Goal: Task Accomplishment & Management: Manage account settings

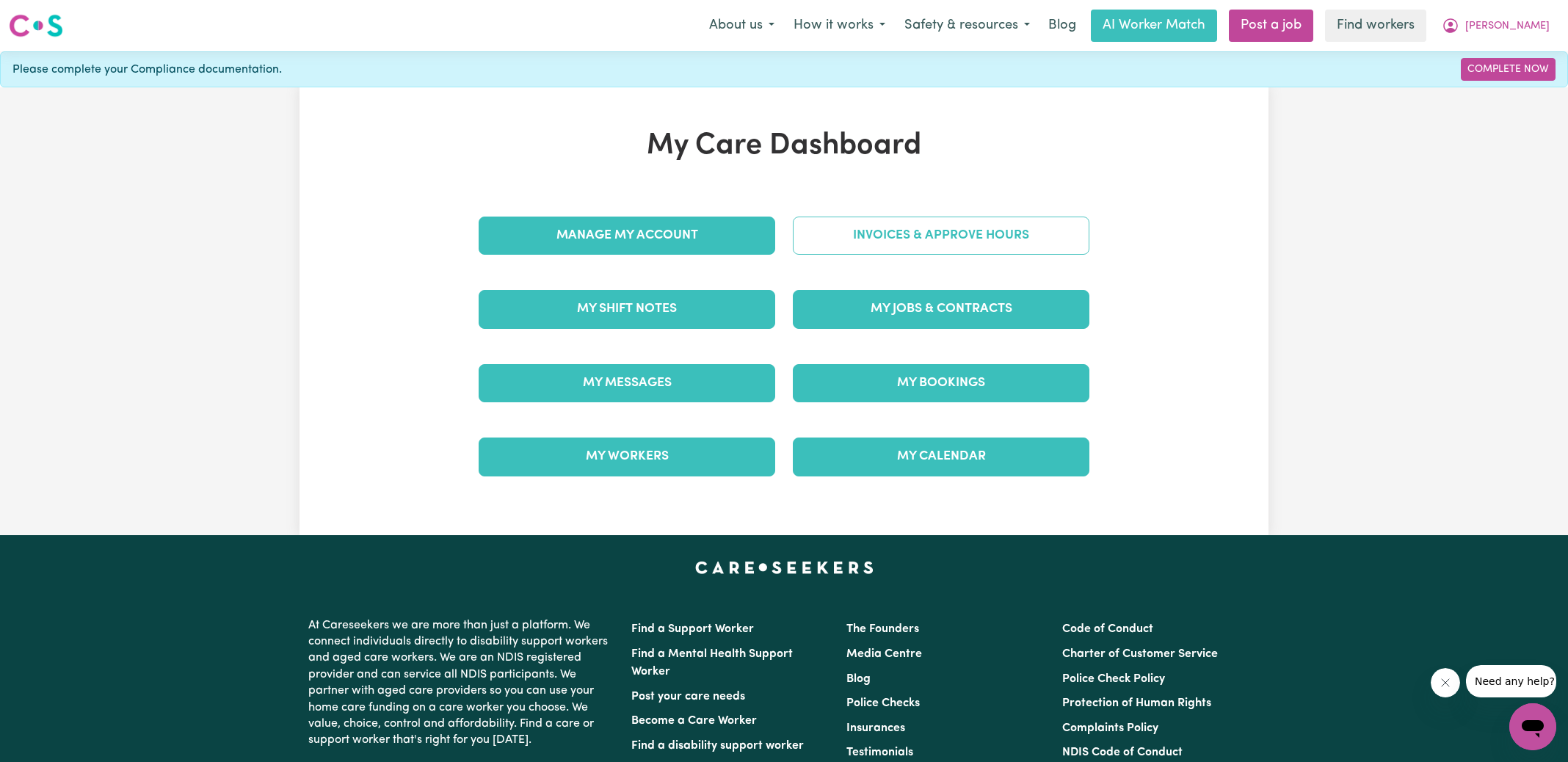
click at [819, 241] on link "Invoices & Approve Hours" at bounding box center [941, 236] width 297 height 38
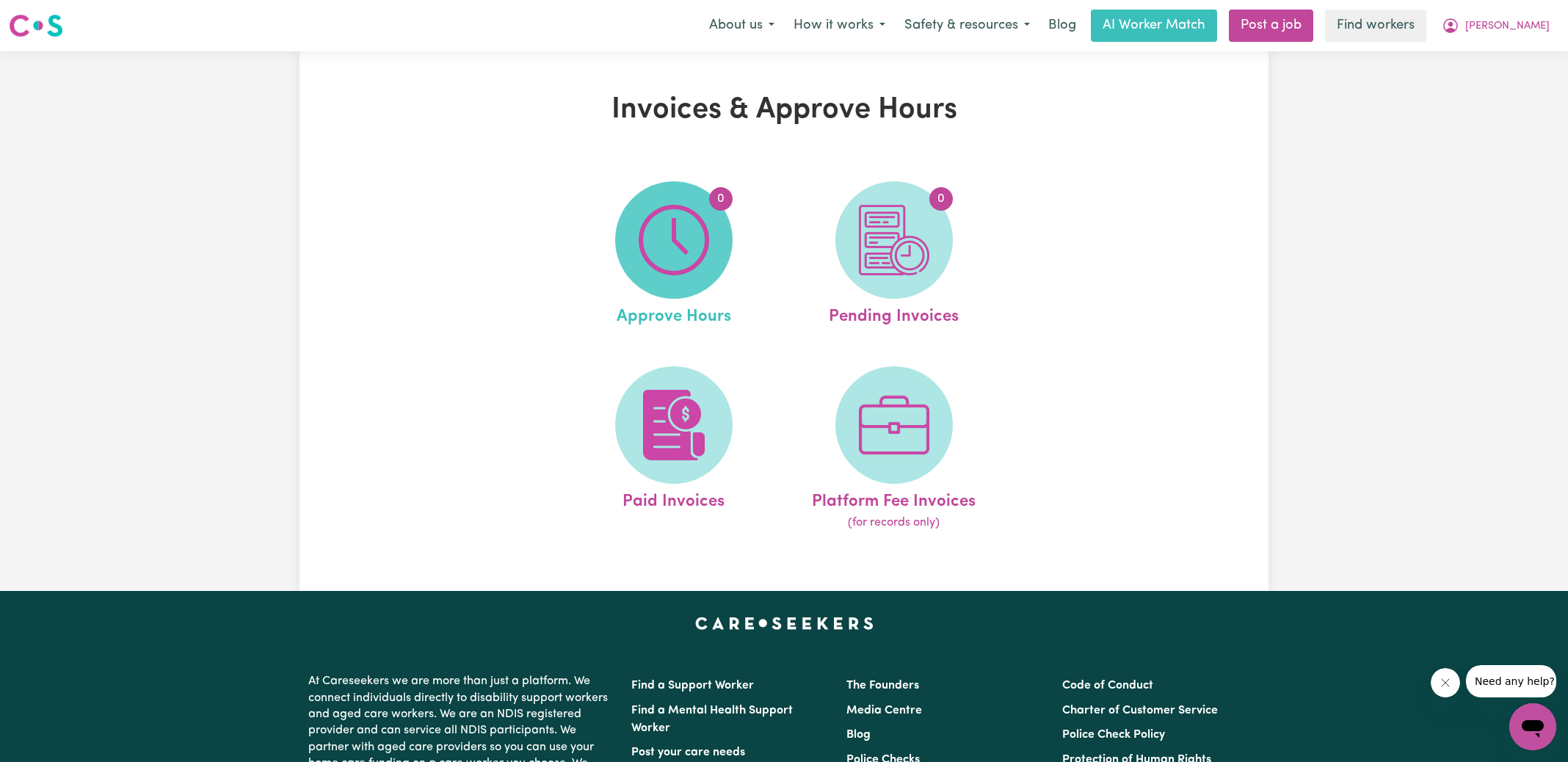
click at [667, 235] on img at bounding box center [674, 241] width 71 height 71
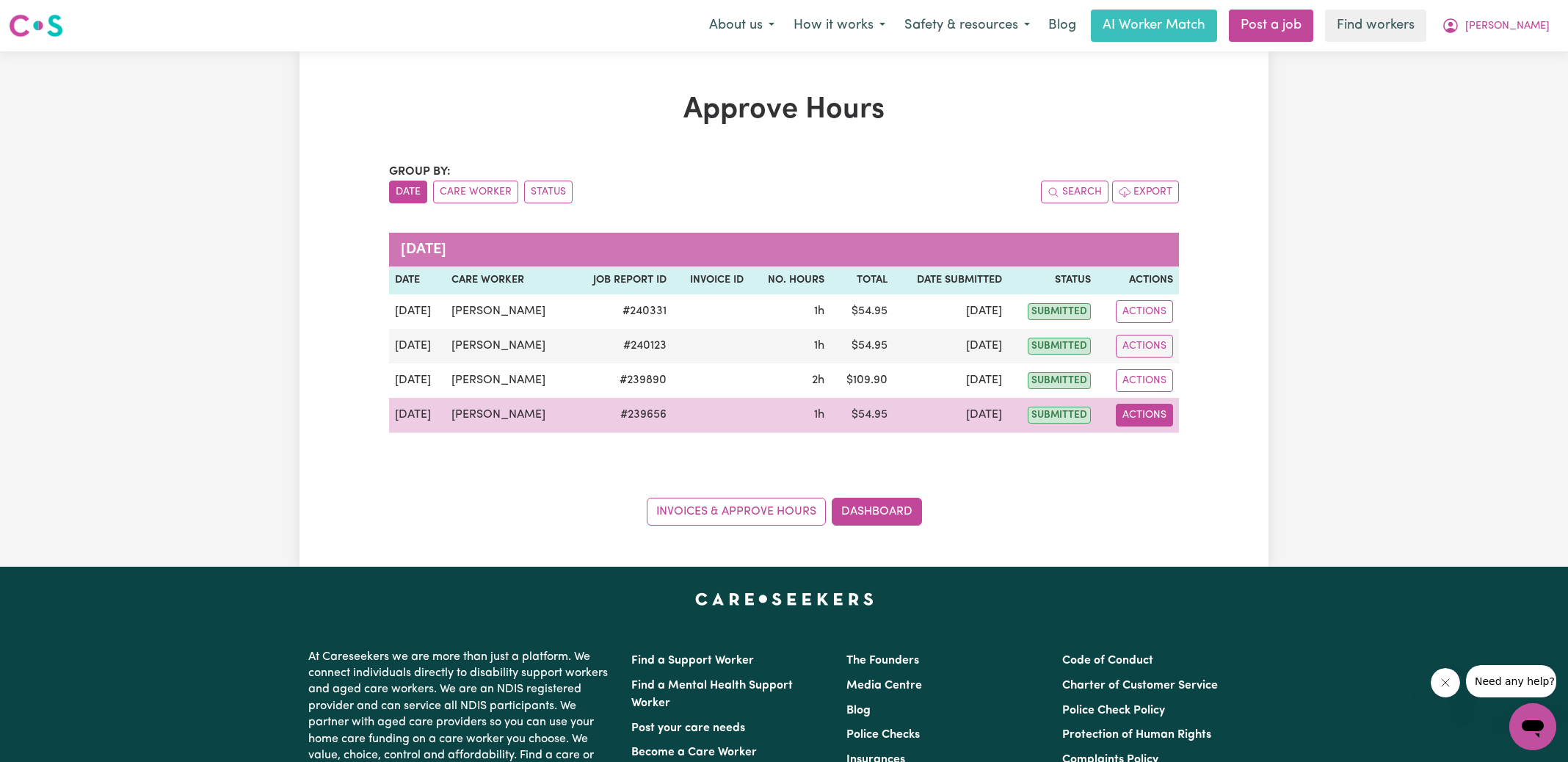
drag, startPoint x: 1152, startPoint y: 413, endPoint x: 1156, endPoint y: 422, distance: 9.8
click at [1152, 413] on button "Actions" at bounding box center [1144, 415] width 57 height 23
click at [1168, 452] on link "View Job Report" at bounding box center [1181, 449] width 126 height 30
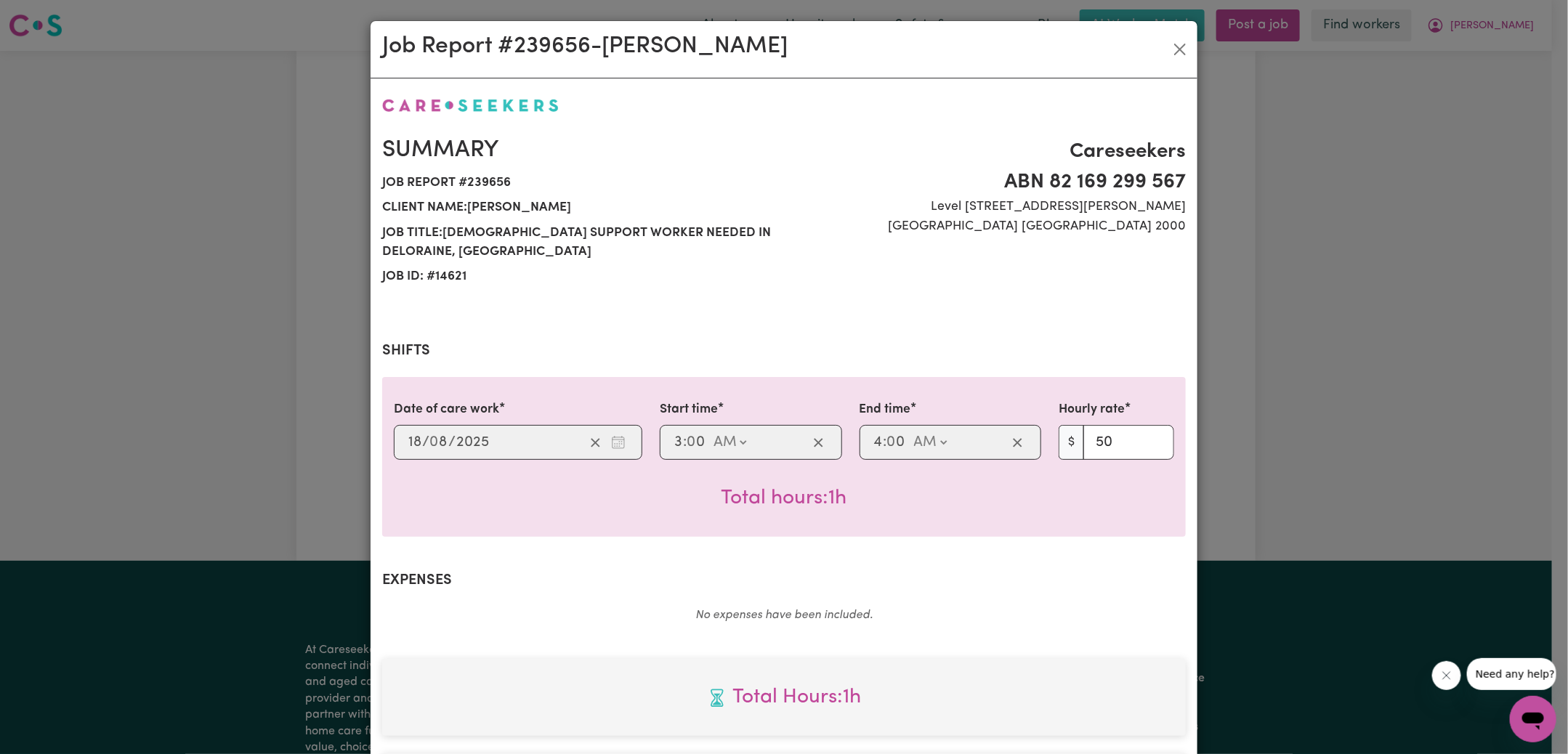
scroll to position [384, 0]
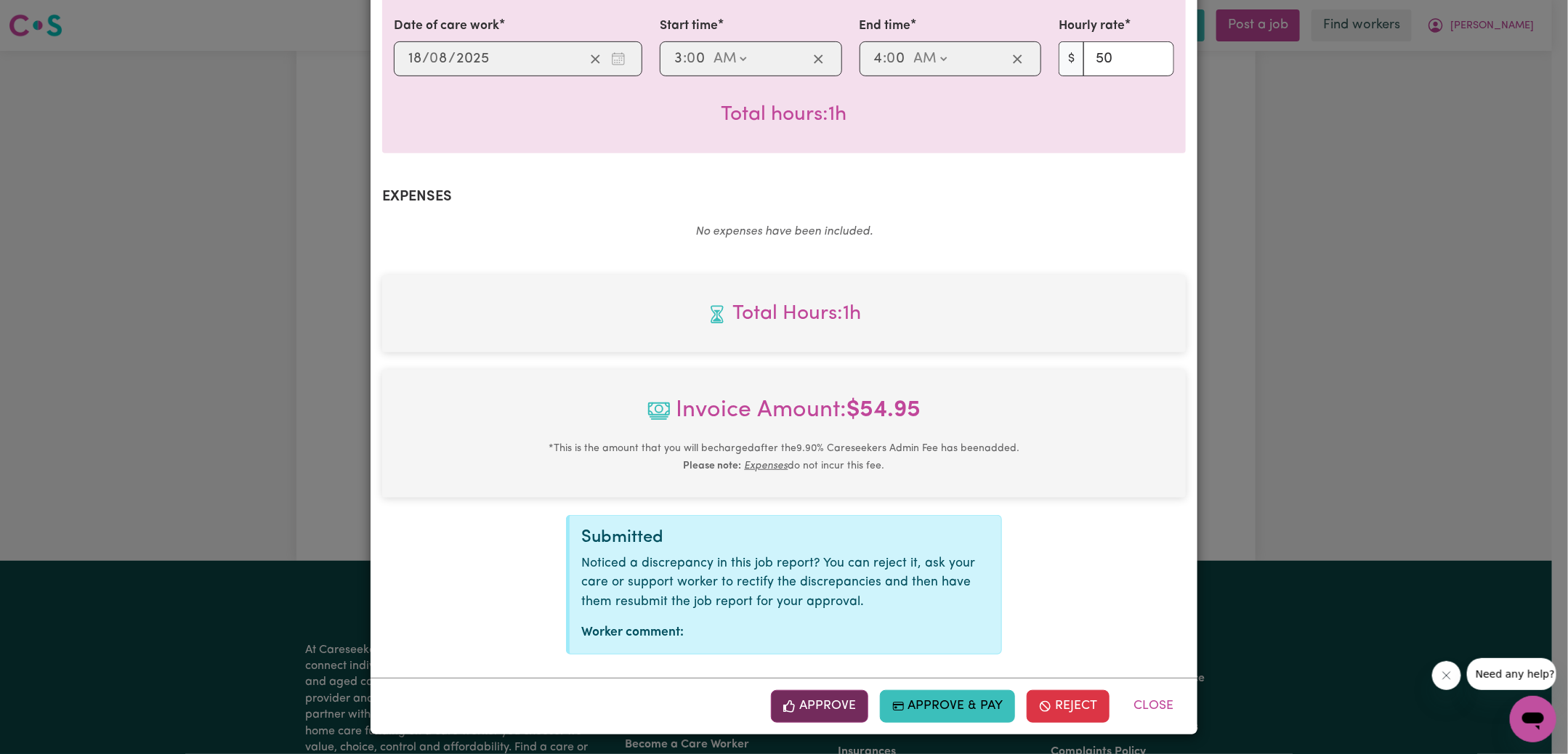
click at [827, 694] on button "Approve" at bounding box center [819, 707] width 97 height 32
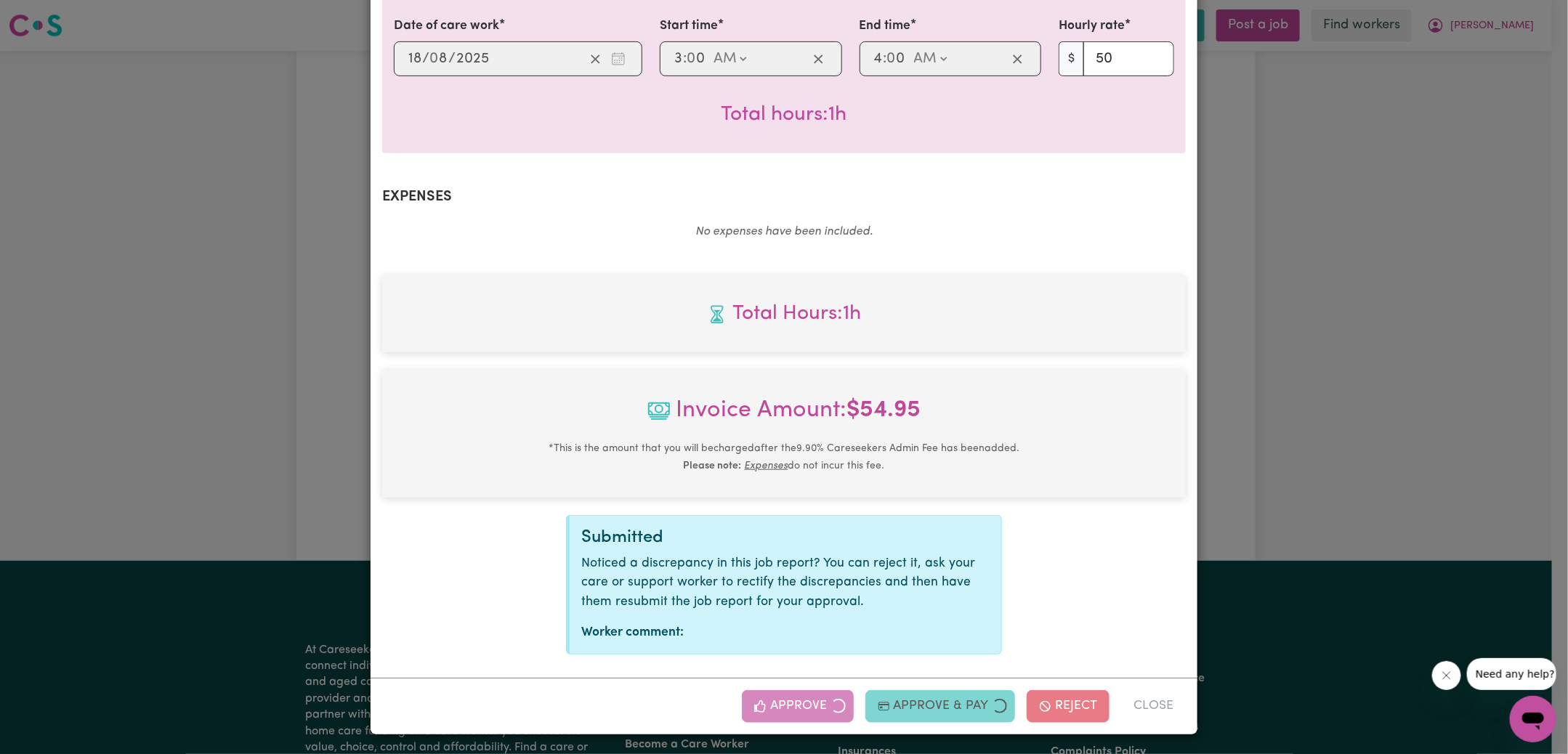
click at [1420, 388] on div "Job Report # 239656 - [PERSON_NAME] Summary Job report # 239656 Client name: [P…" at bounding box center [784, 377] width 1568 height 754
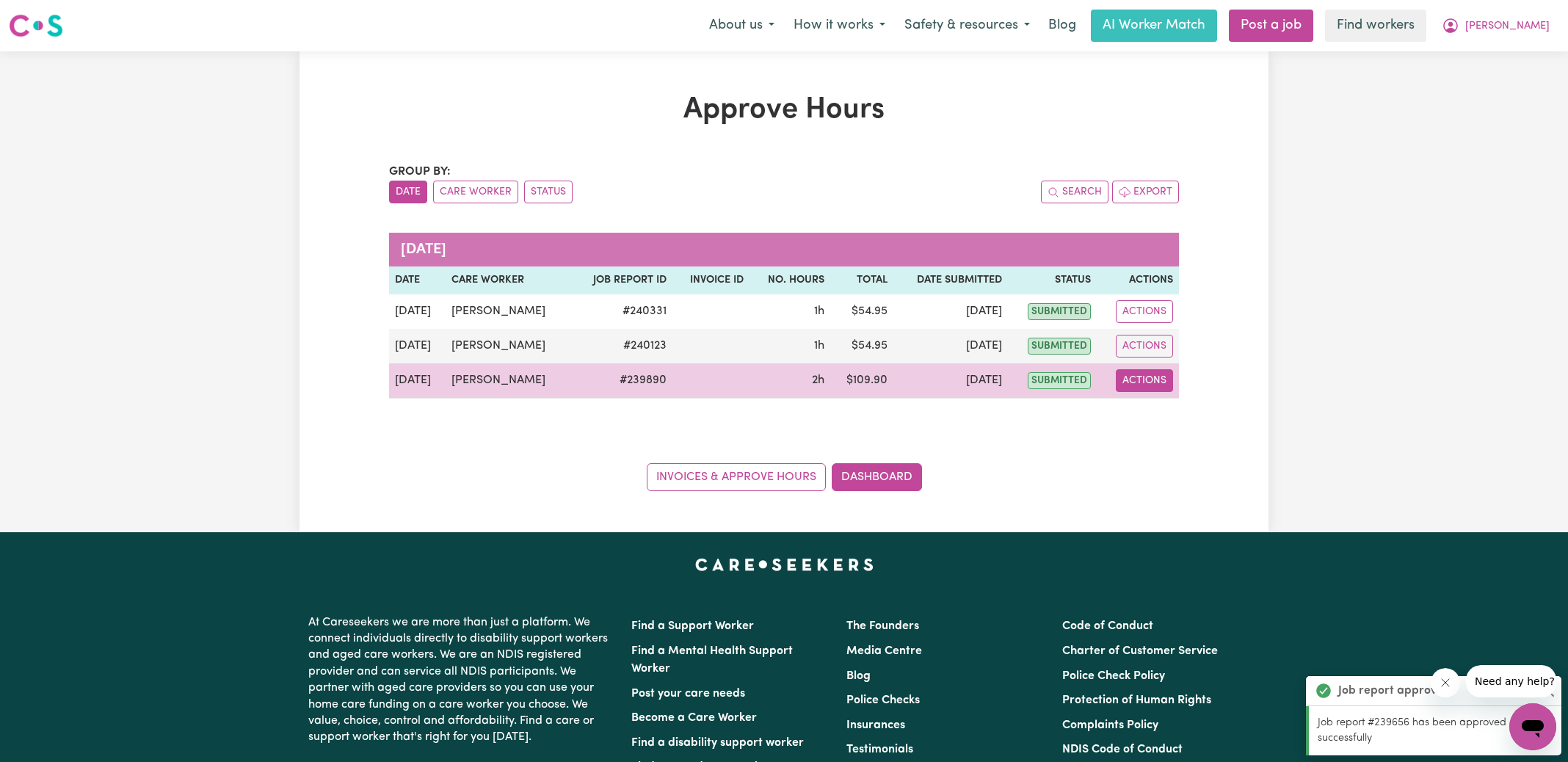
click at [1137, 380] on button "Actions" at bounding box center [1144, 381] width 57 height 23
click at [1178, 423] on link "View Job Report" at bounding box center [1181, 413] width 126 height 30
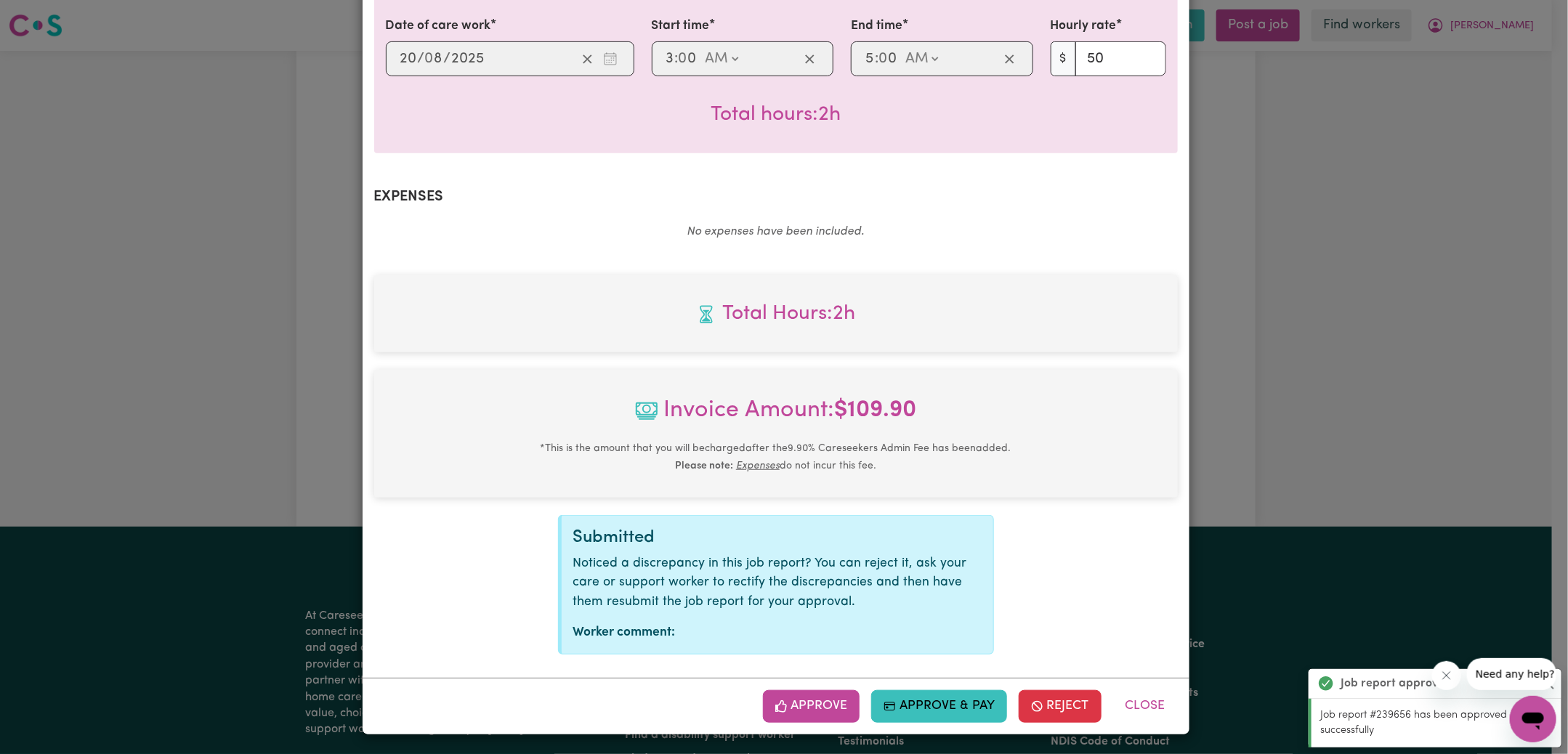
drag, startPoint x: 828, startPoint y: 706, endPoint x: 965, endPoint y: 625, distance: 159.2
click at [827, 706] on button "Approve" at bounding box center [811, 707] width 97 height 32
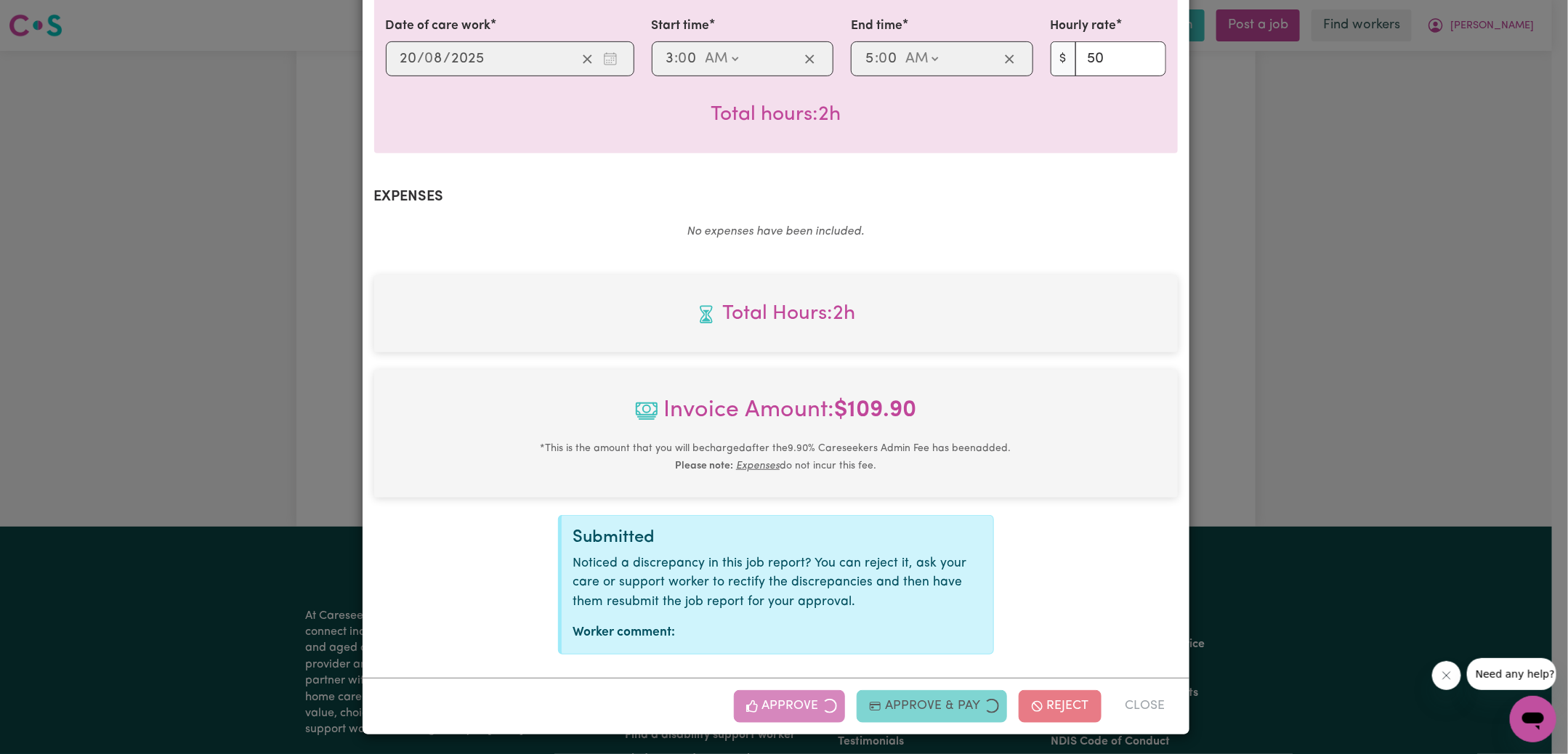
click at [1392, 401] on div "Job Report # 239890 - [PERSON_NAME] Summary Job report # 239890 Client name: [P…" at bounding box center [784, 377] width 1568 height 754
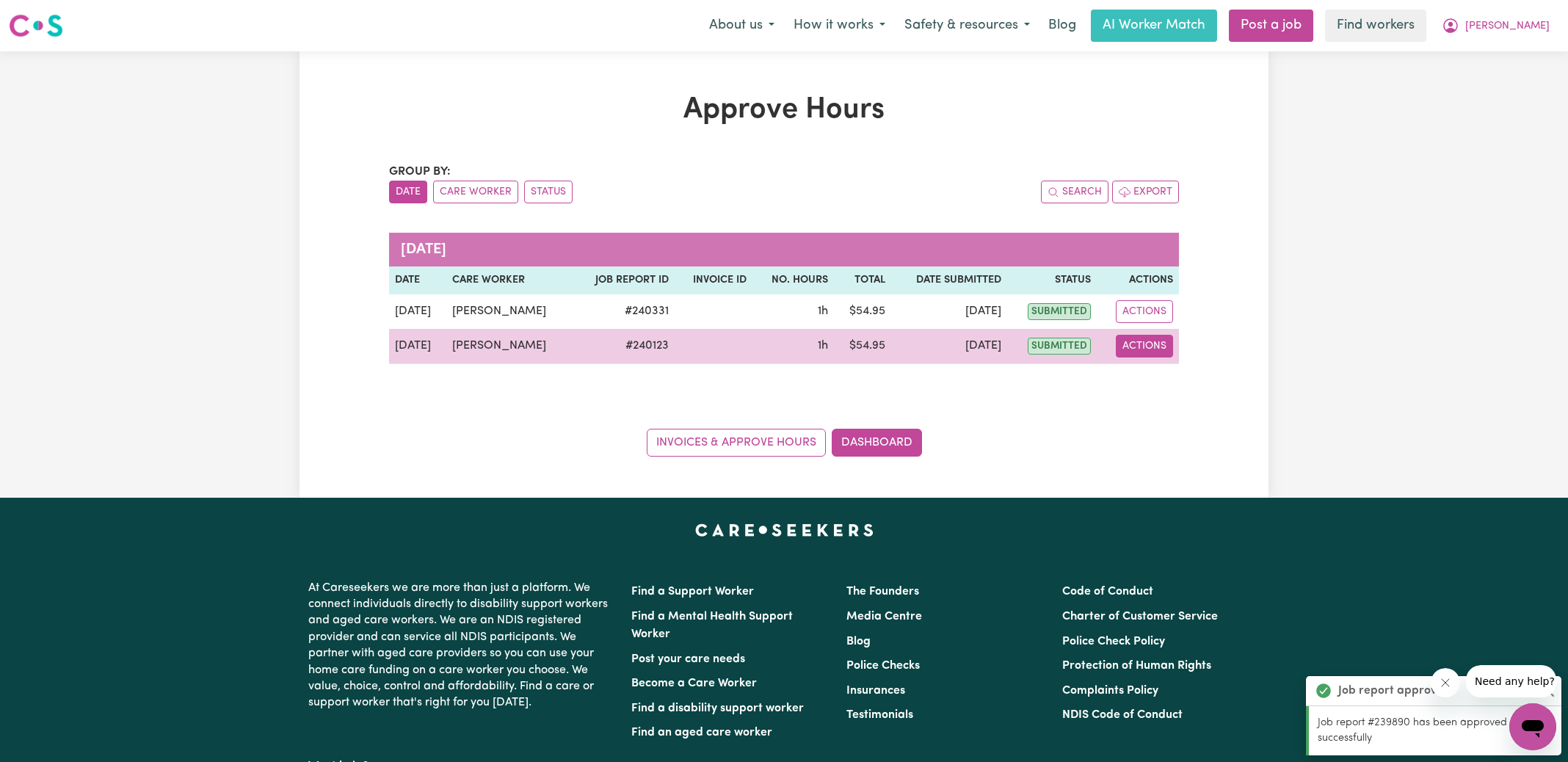
click at [1146, 347] on button "Actions" at bounding box center [1144, 347] width 57 height 23
click at [1179, 381] on link "View Job Report" at bounding box center [1181, 379] width 126 height 30
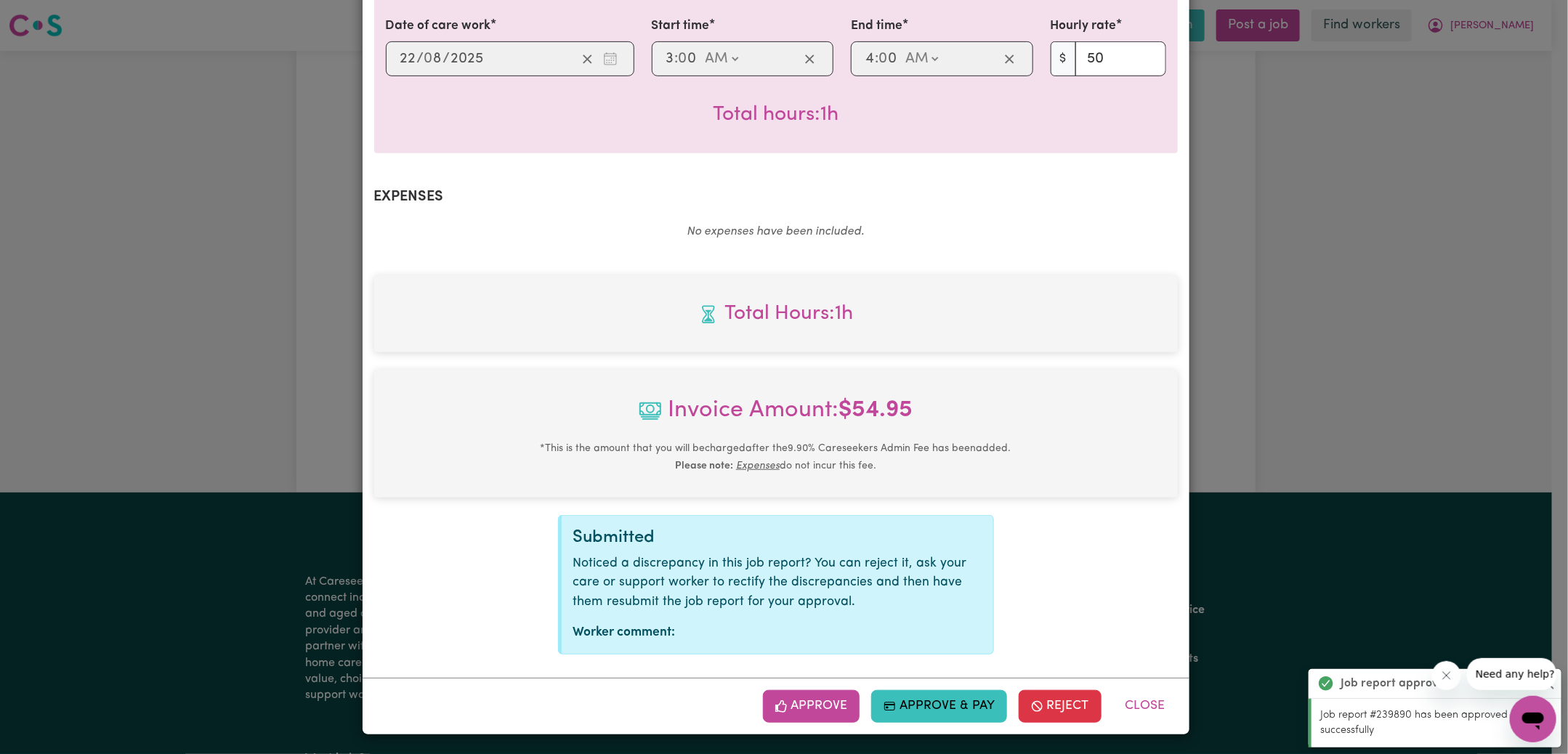
drag, startPoint x: 815, startPoint y: 698, endPoint x: 839, endPoint y: 678, distance: 31.2
click at [814, 698] on button "Approve" at bounding box center [811, 707] width 97 height 32
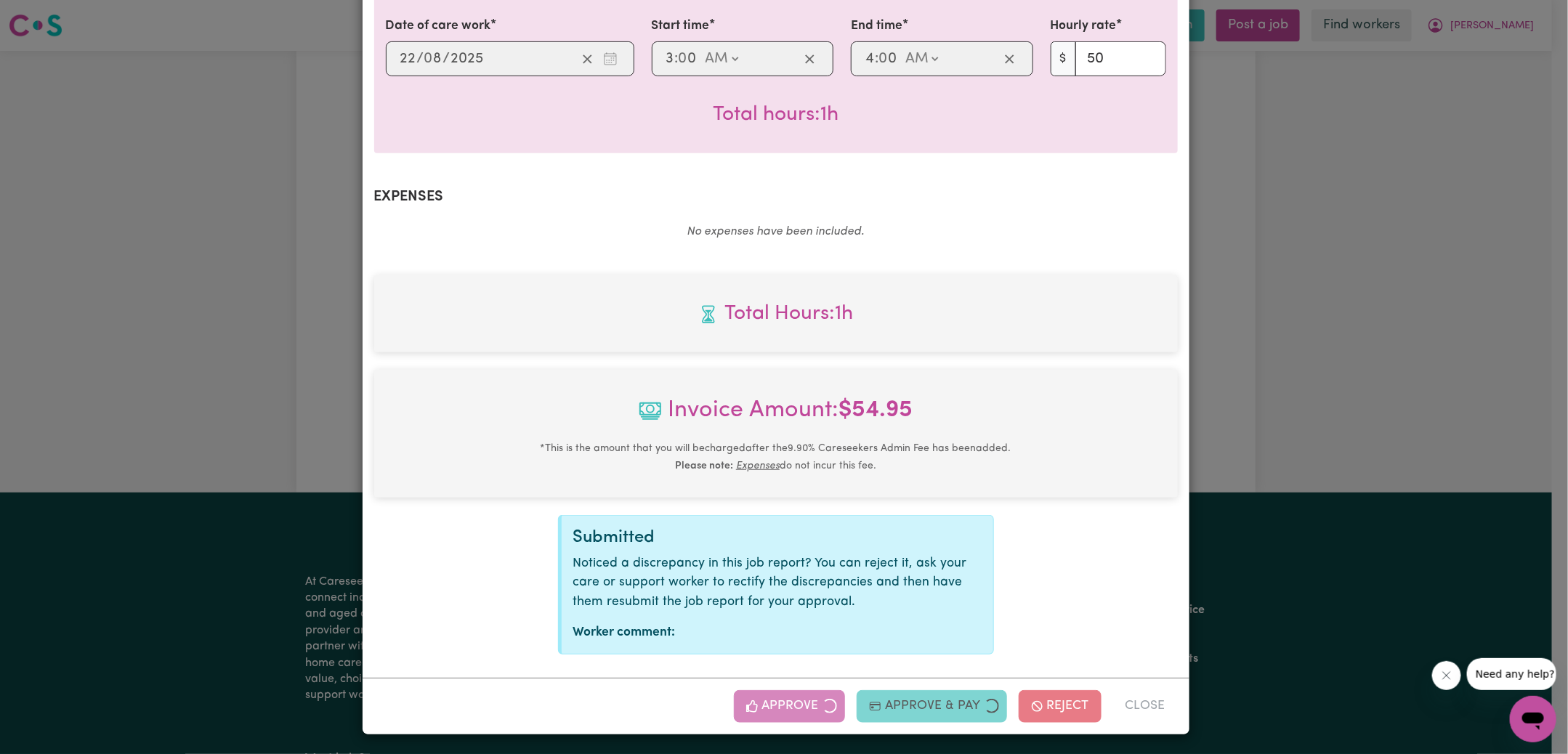
click at [1410, 386] on div "Job Report # 240123 - [PERSON_NAME] Summary Job report # 240123 Client name: [P…" at bounding box center [784, 377] width 1568 height 754
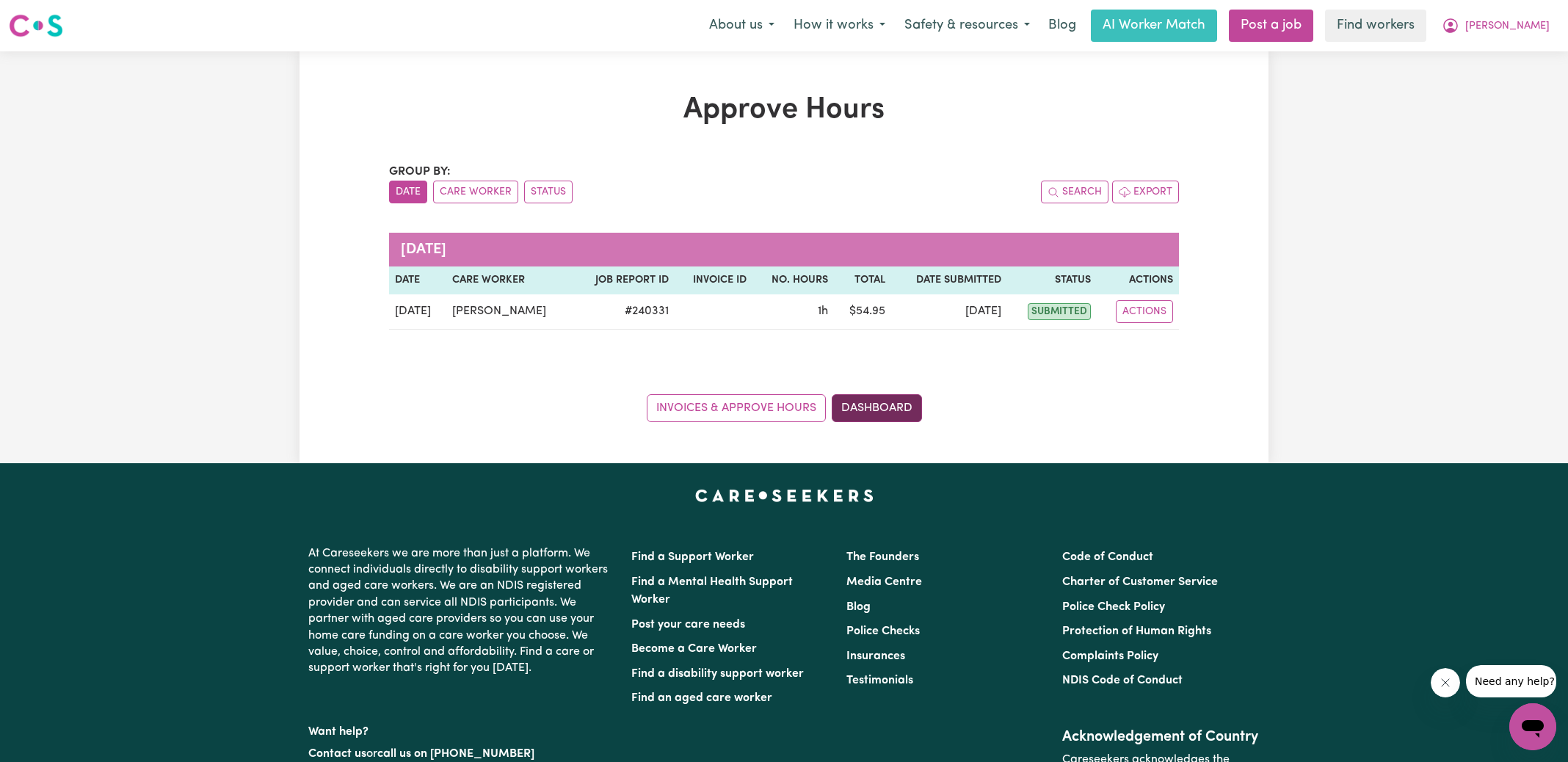
click at [890, 405] on link "Dashboard" at bounding box center [876, 408] width 91 height 28
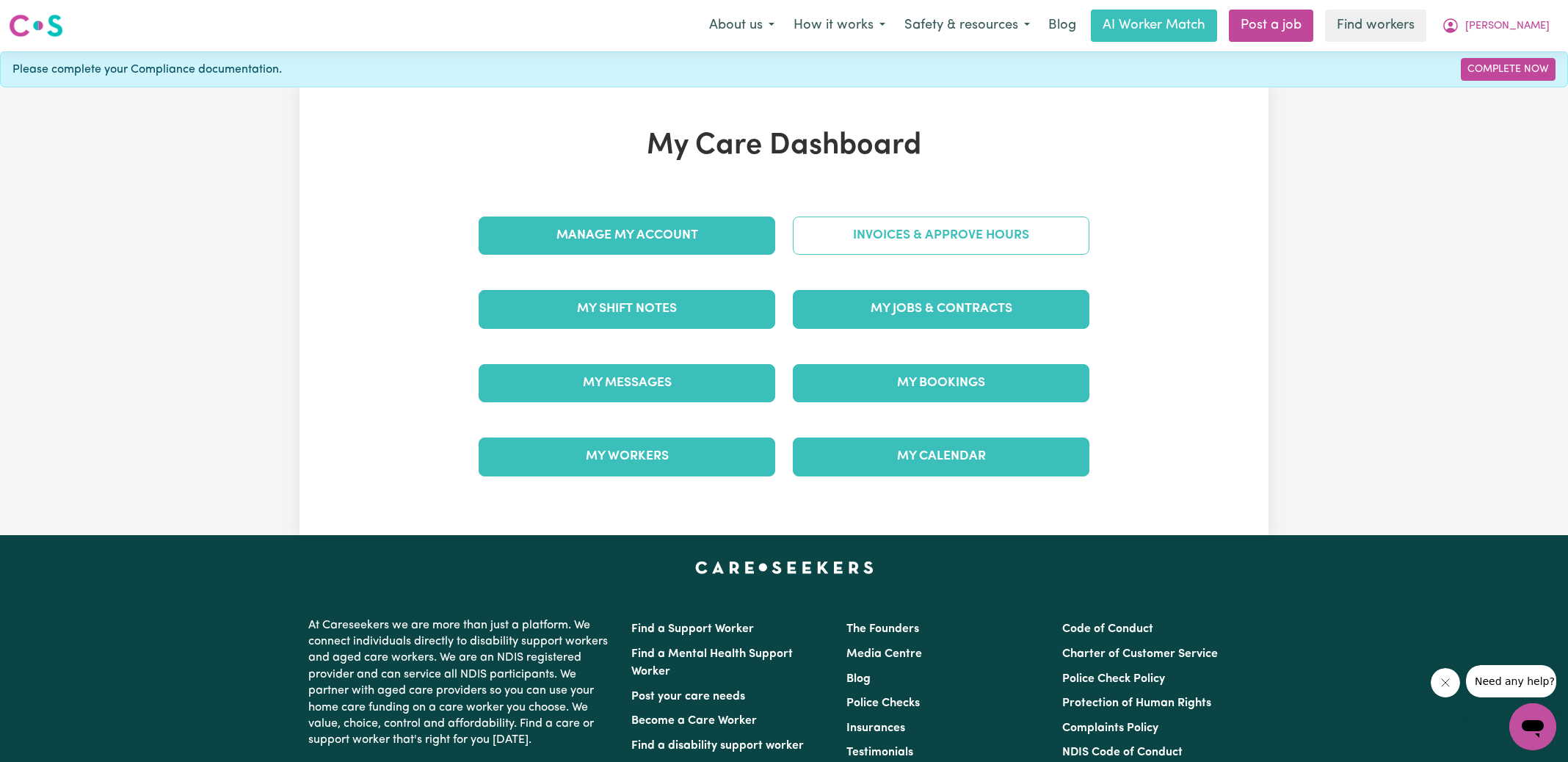
click at [891, 237] on link "Invoices & Approve Hours" at bounding box center [941, 236] width 297 height 38
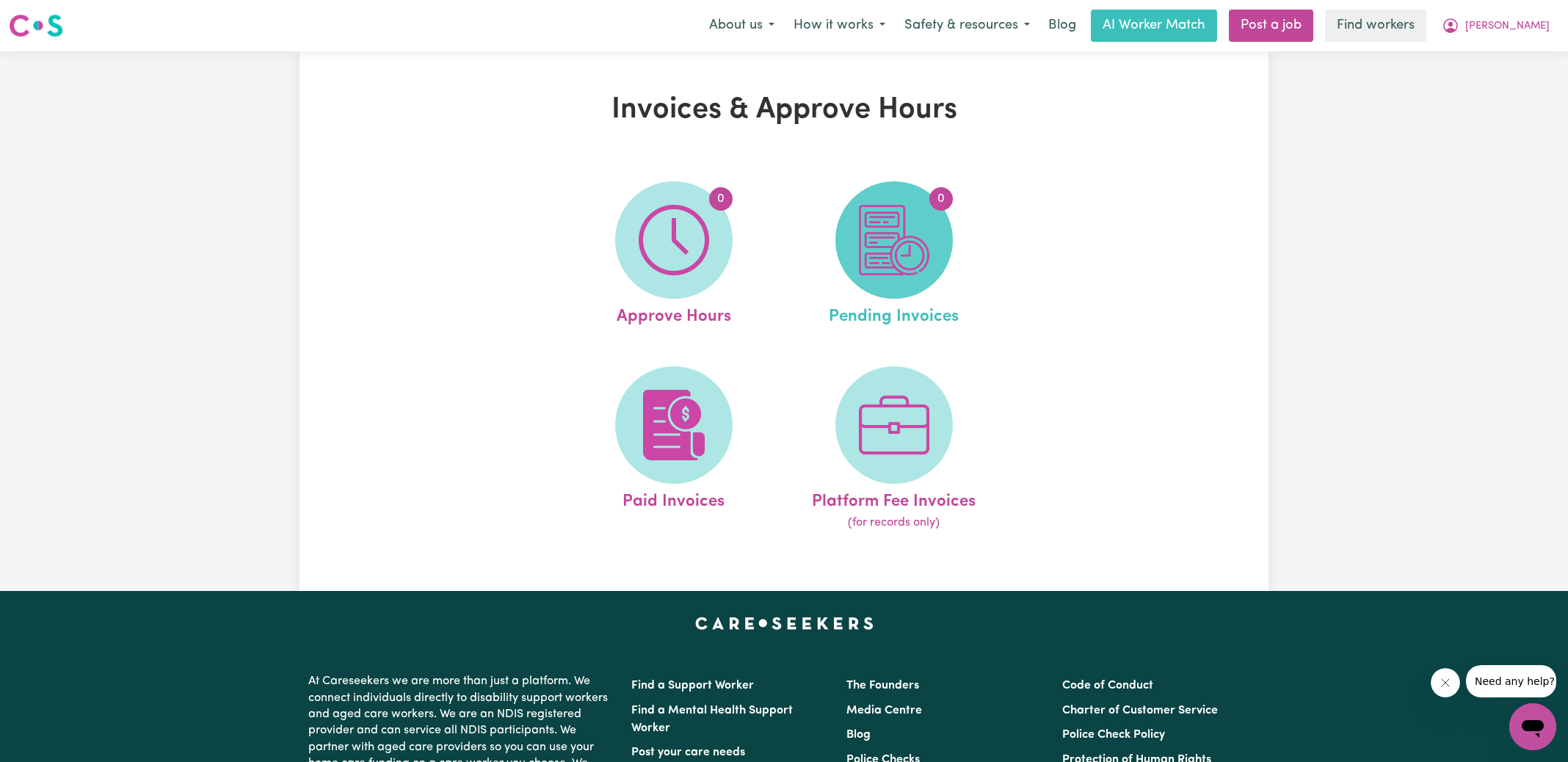
click at [884, 249] on img at bounding box center [894, 241] width 71 height 71
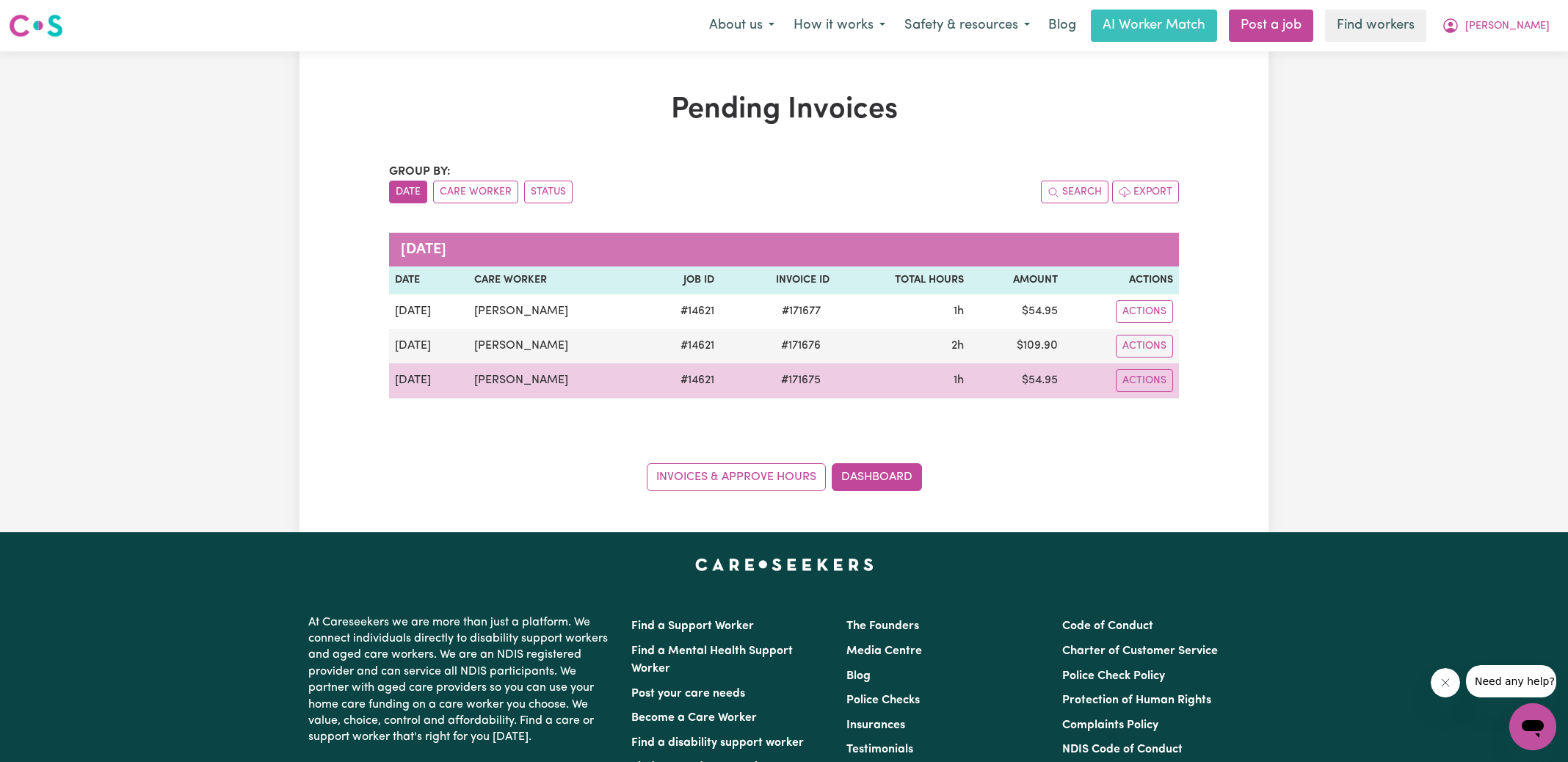
click at [788, 376] on span "# 171675" at bounding box center [801, 380] width 57 height 17
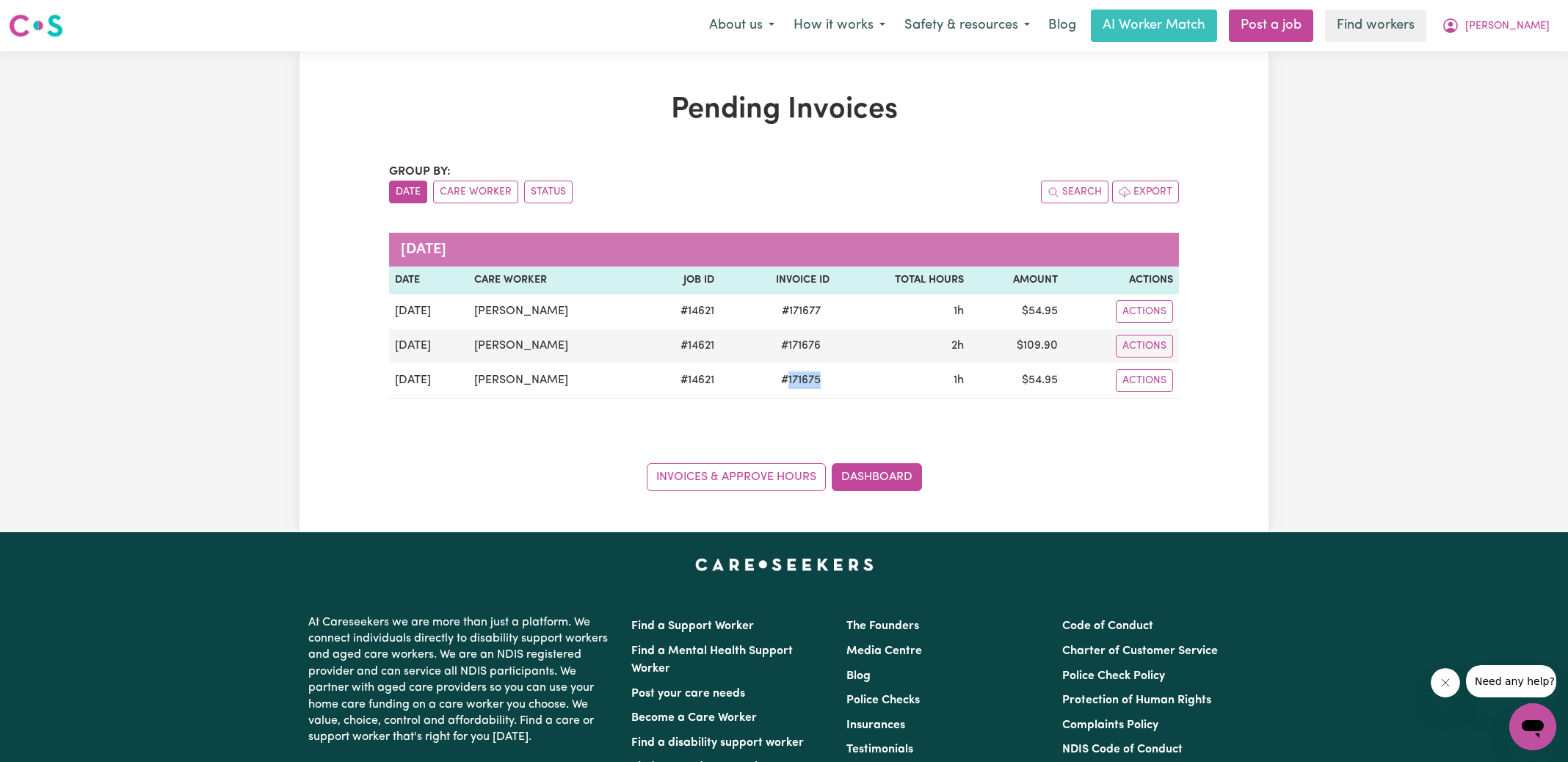
copy span "171675"
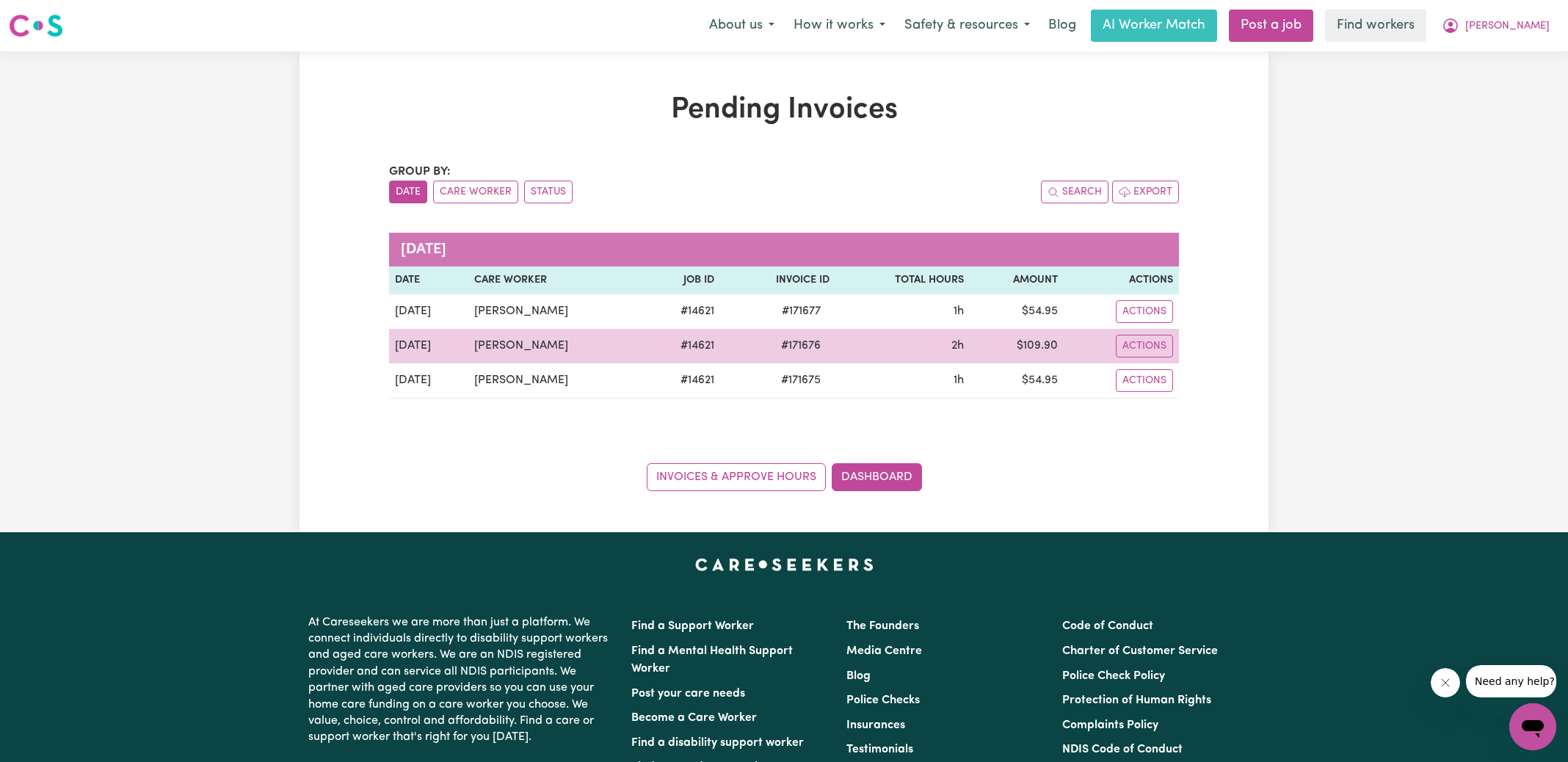
click at [791, 342] on span "# 171676" at bounding box center [801, 346] width 57 height 17
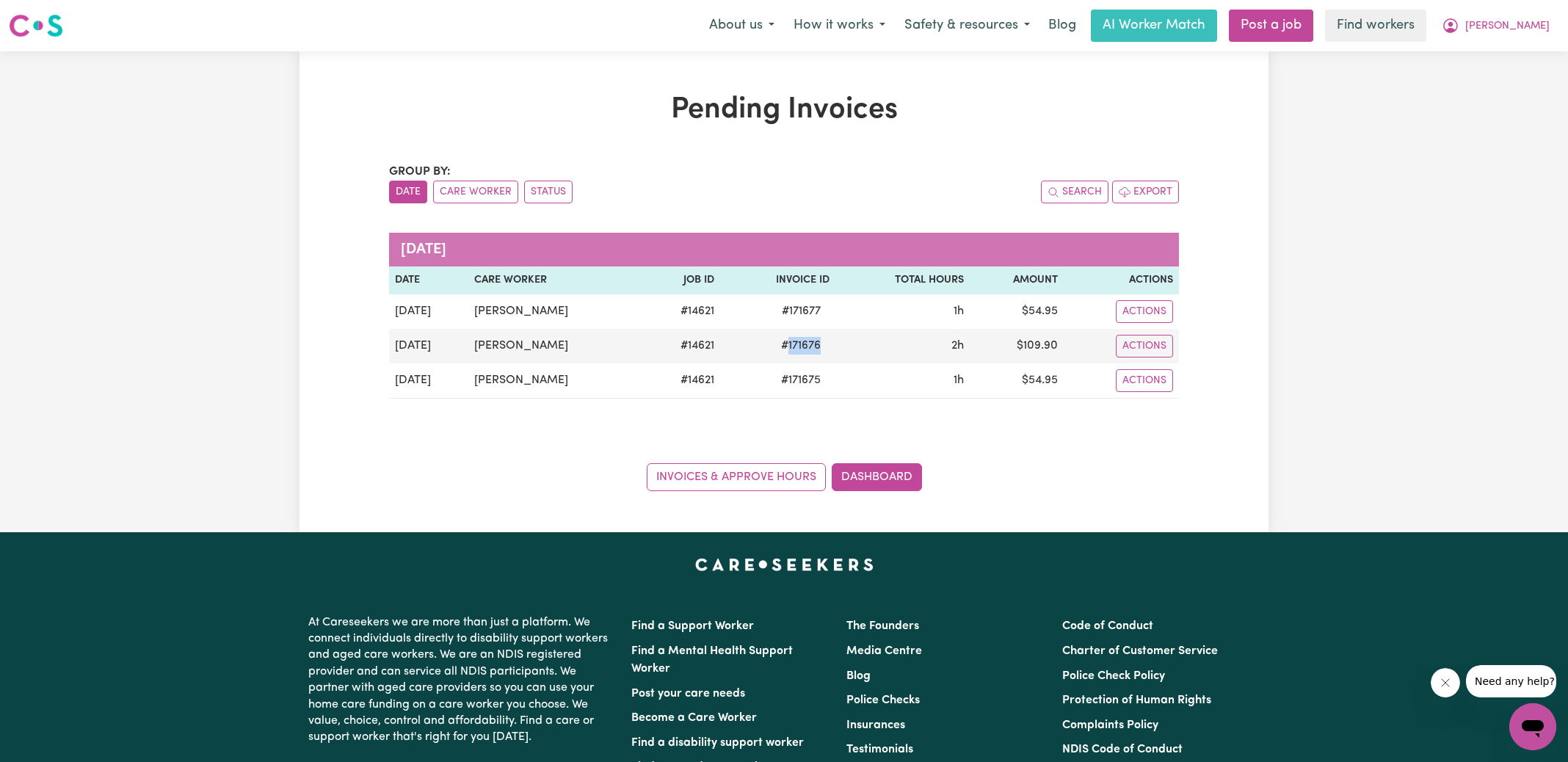
copy span "171676"
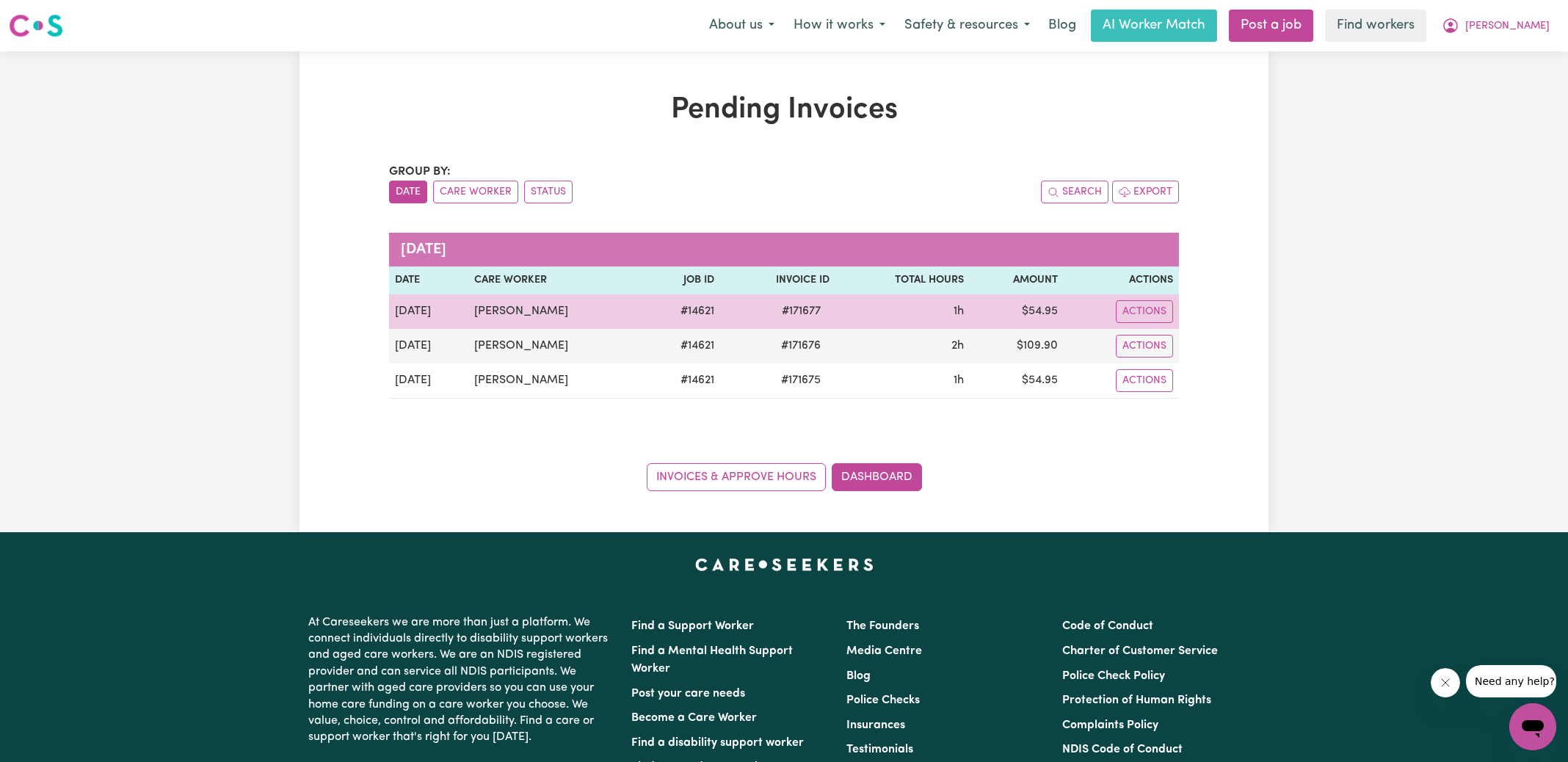
click at [794, 305] on span "# 171677" at bounding box center [801, 311] width 56 height 17
drag, startPoint x: 794, startPoint y: 305, endPoint x: 803, endPoint y: 302, distance: 9.5
click at [794, 306] on span "# 171677" at bounding box center [801, 311] width 56 height 17
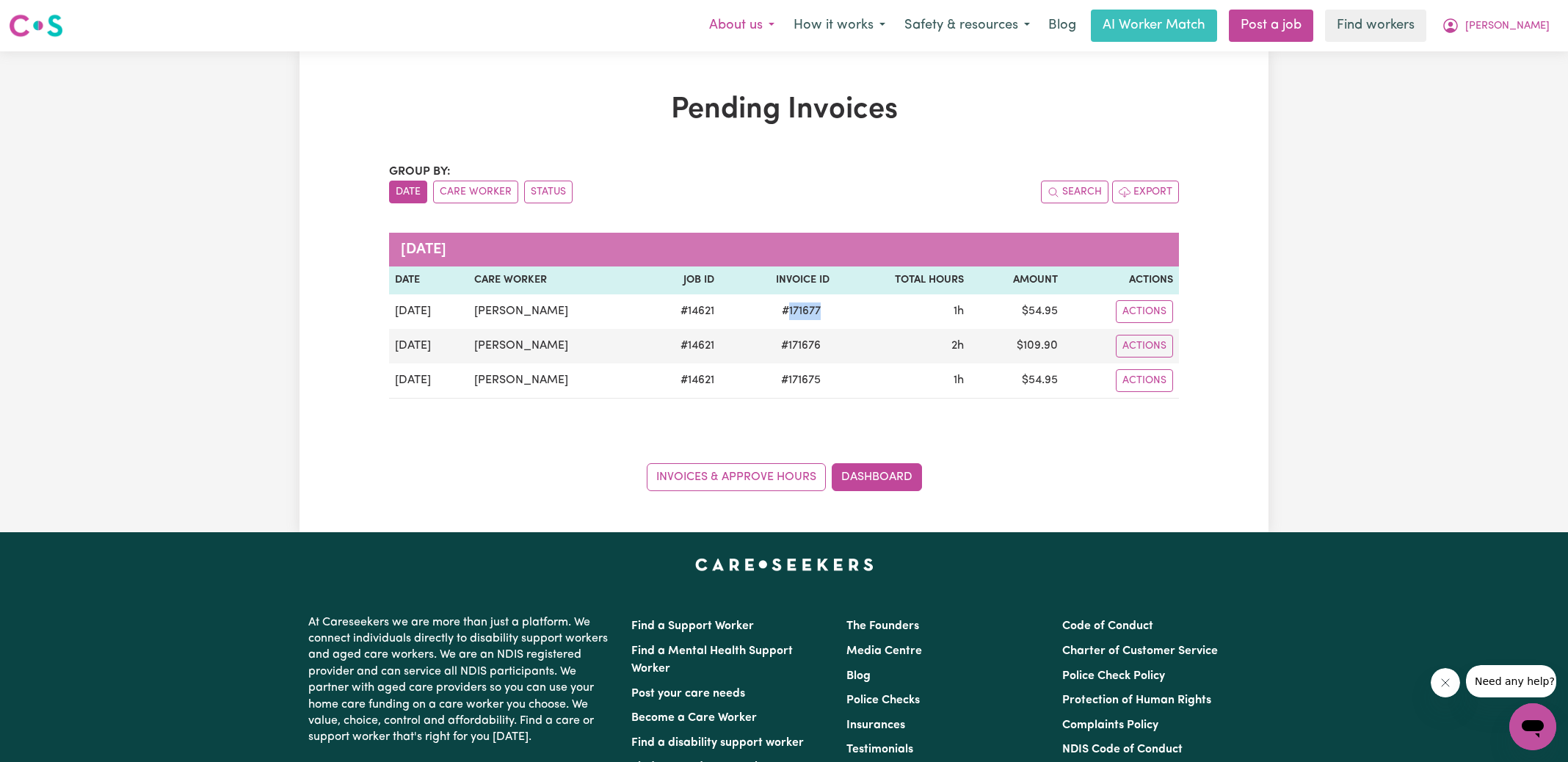
copy span "171677"
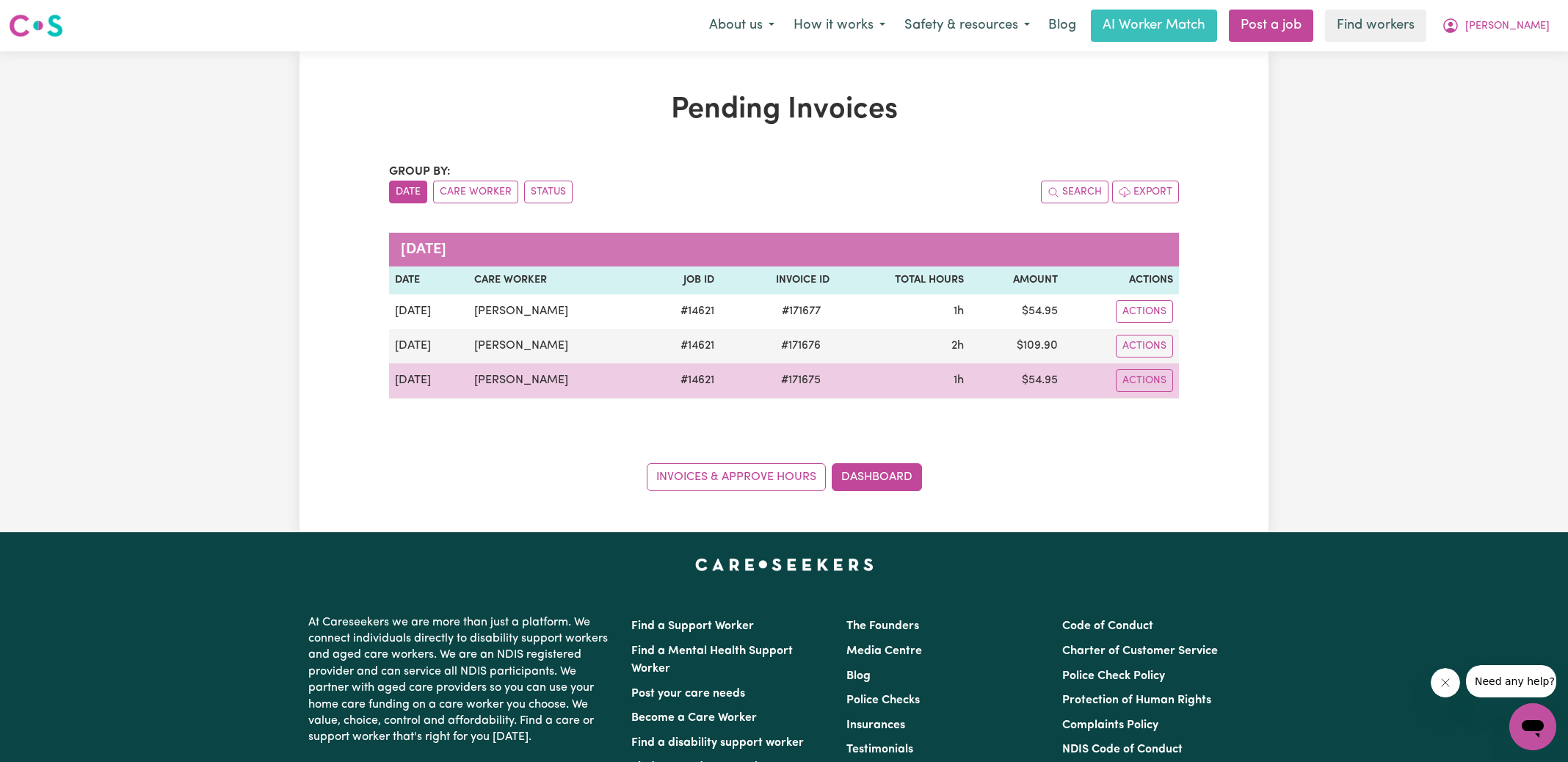
click at [1039, 379] on td "$ 54.95" at bounding box center [1016, 381] width 94 height 35
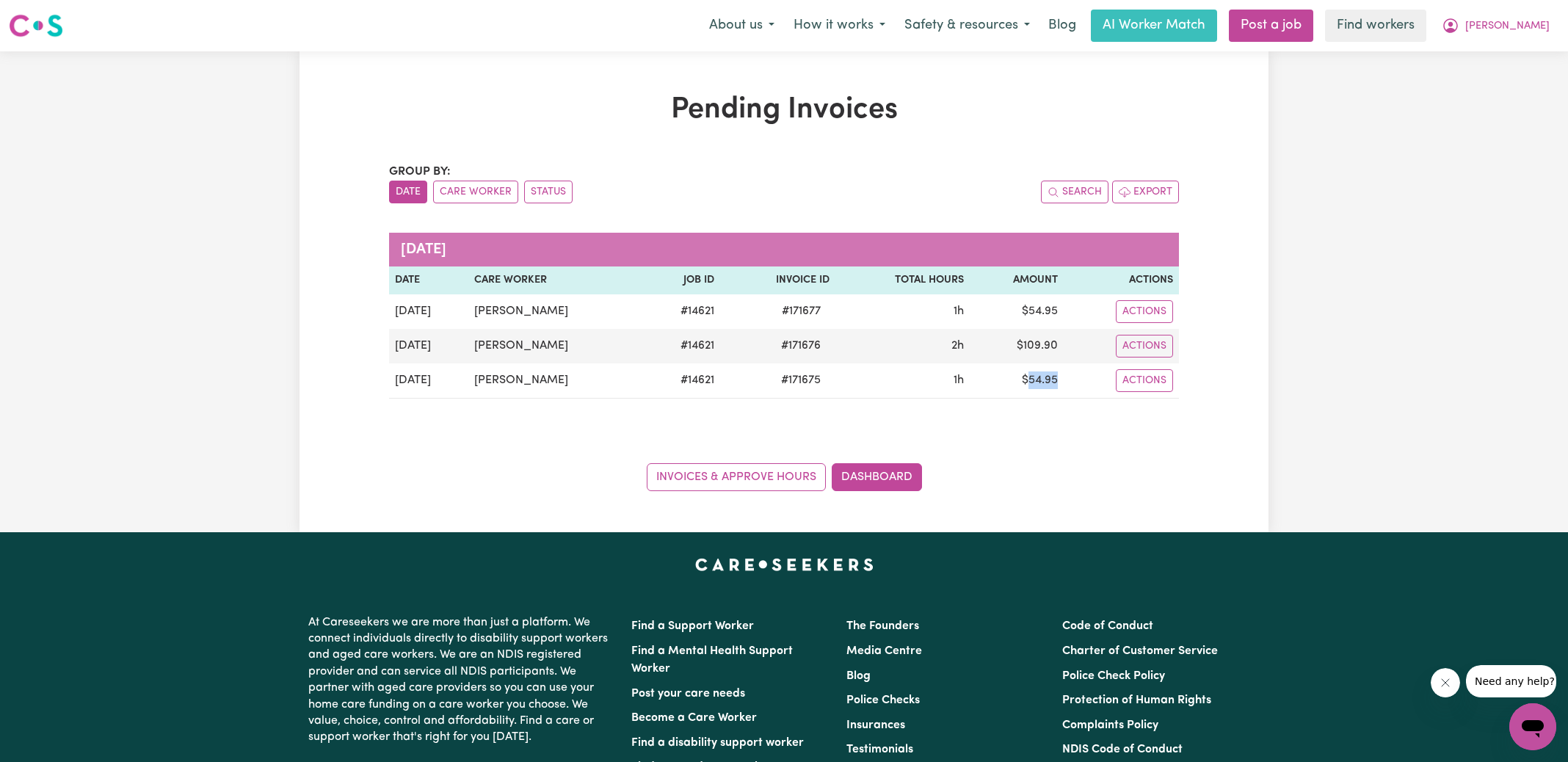
copy td "54.95"
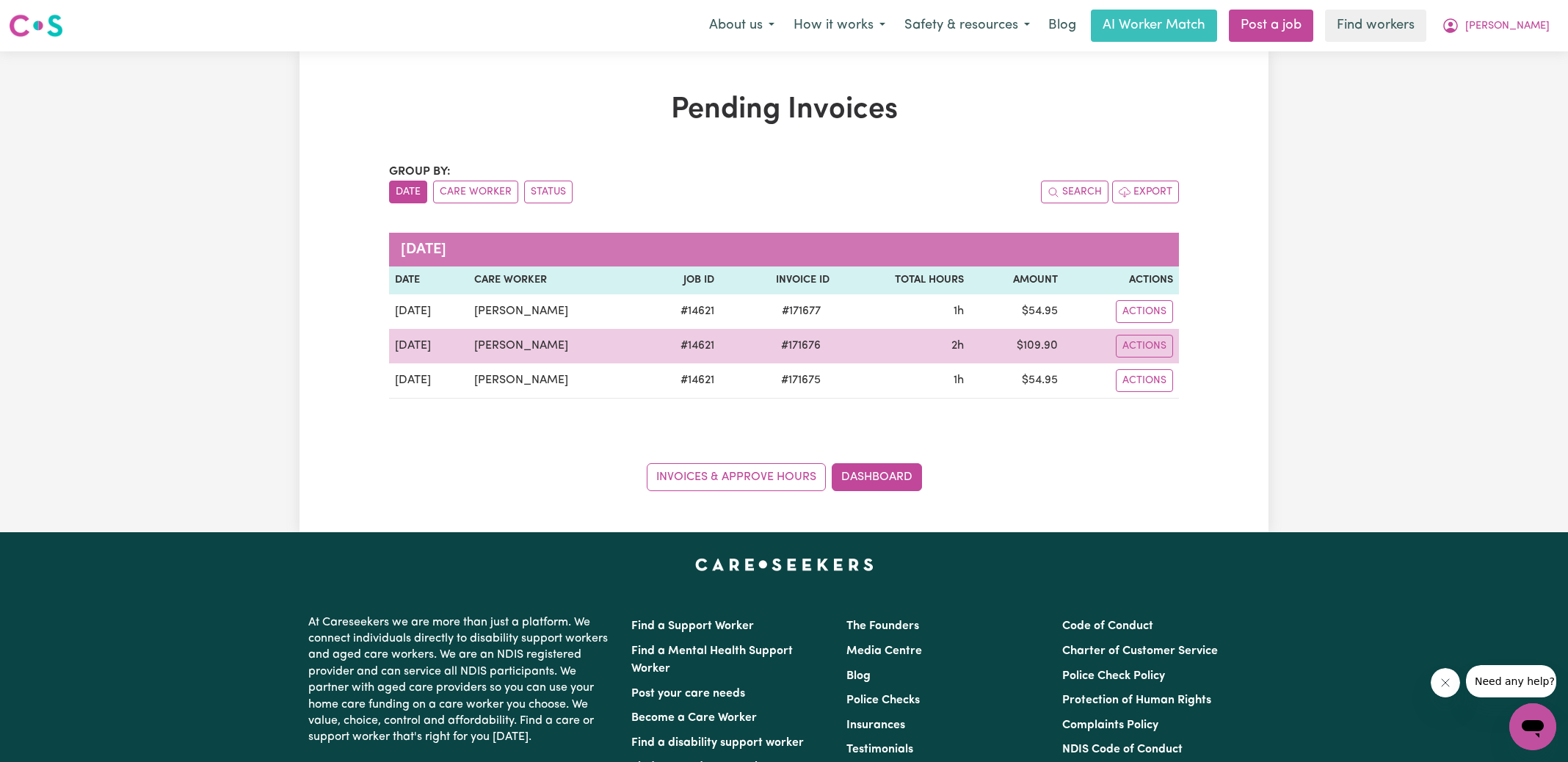
click at [1028, 347] on td "$ 109.90" at bounding box center [1016, 347] width 94 height 34
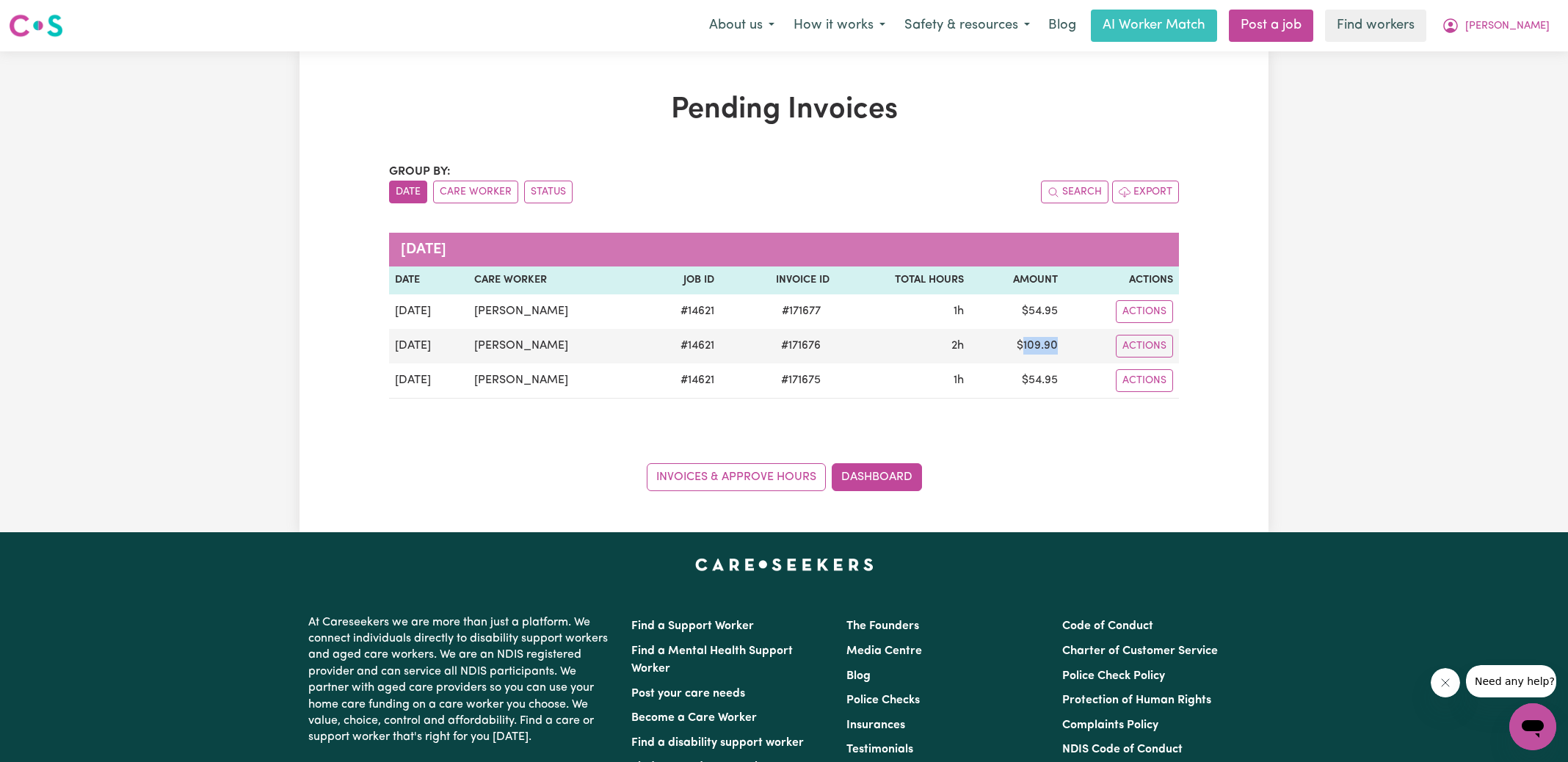
copy td "109.90"
click at [1453, 24] on icon "My Account" at bounding box center [1451, 24] width 5 height 5
click at [1478, 86] on link "Logout" at bounding box center [1500, 84] width 116 height 28
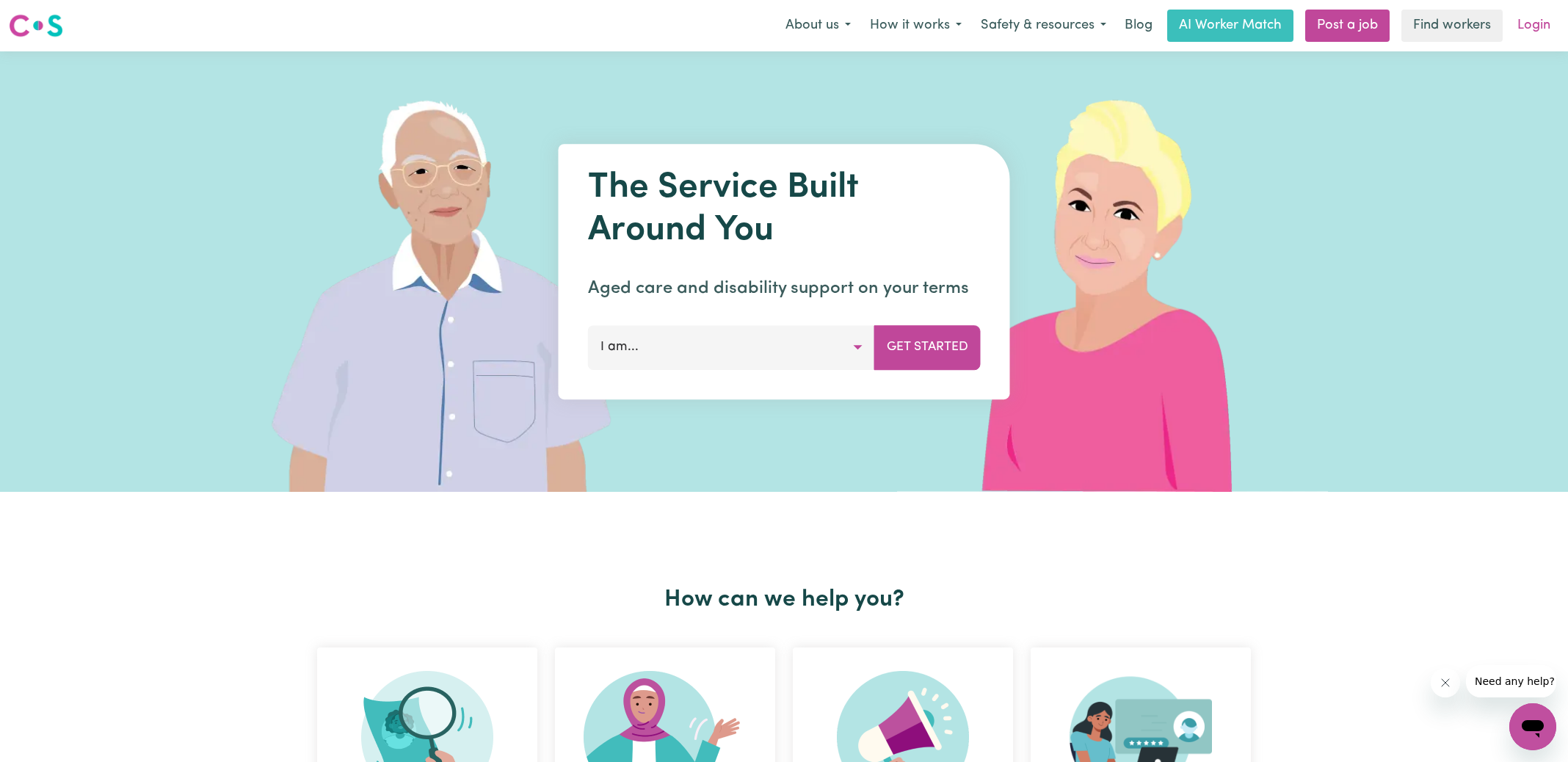
click at [1537, 30] on link "Login" at bounding box center [1534, 26] width 51 height 32
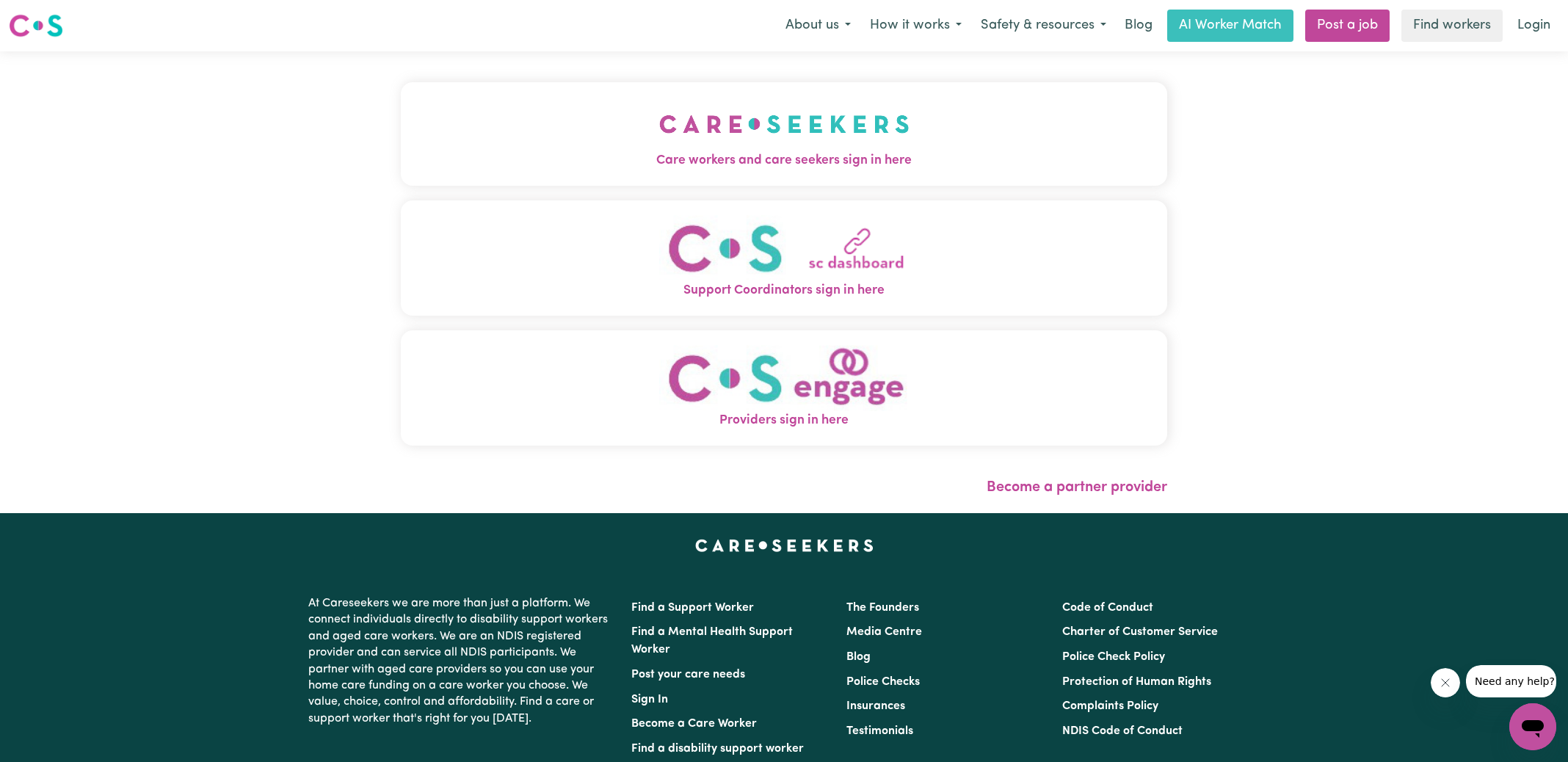
click at [573, 148] on button "Care workers and care seekers sign in here" at bounding box center [784, 134] width 766 height 103
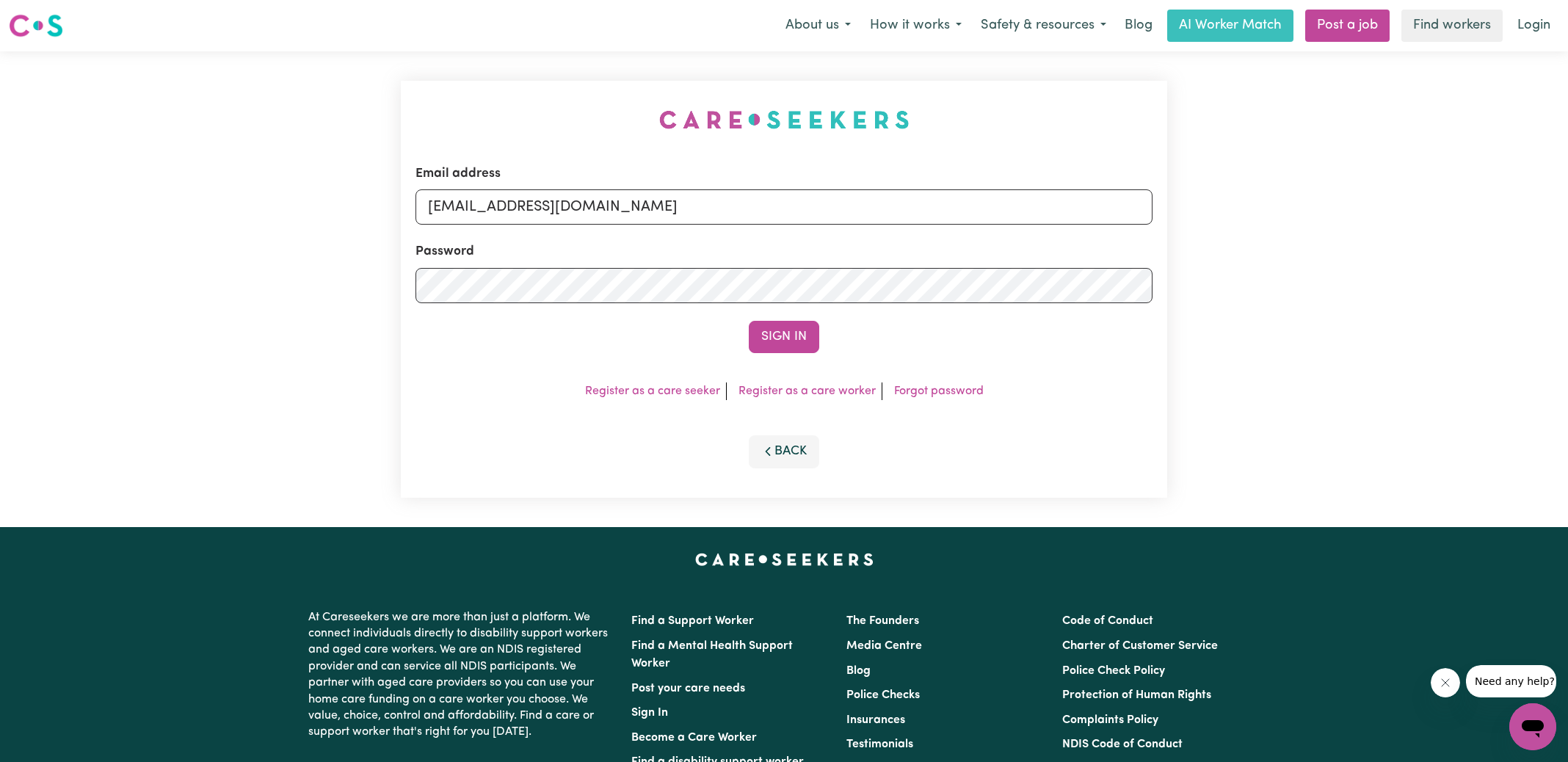
click at [599, 112] on div "Email address [EMAIL_ADDRESS][DOMAIN_NAME] Password Sign In Register as a care …" at bounding box center [784, 289] width 766 height 417
drag, startPoint x: 514, startPoint y: 203, endPoint x: 1174, endPoint y: 270, distance: 663.4
click at [1174, 270] on div "Email address [EMAIL_ADDRESS][DOMAIN_NAME] Password Sign In Register as a care …" at bounding box center [784, 289] width 784 height 476
type input "[EMAIL_ADDRESS][DOMAIN_NAME]"
click at [749, 321] on button "Sign In" at bounding box center [784, 337] width 71 height 32
